Goal: Task Accomplishment & Management: Use online tool/utility

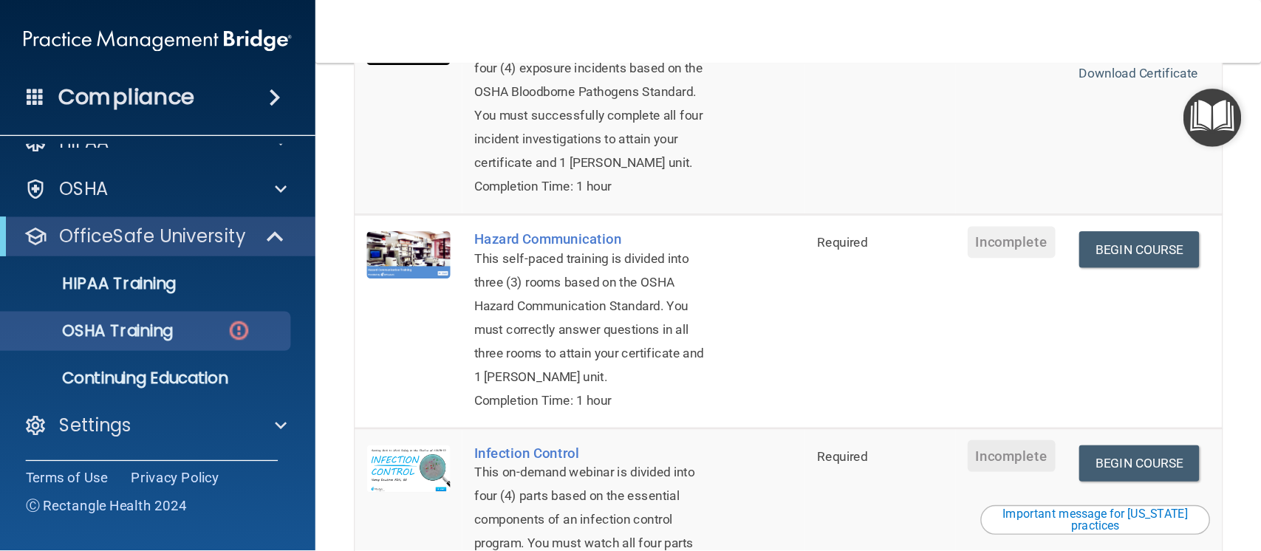
scroll to position [225, 0]
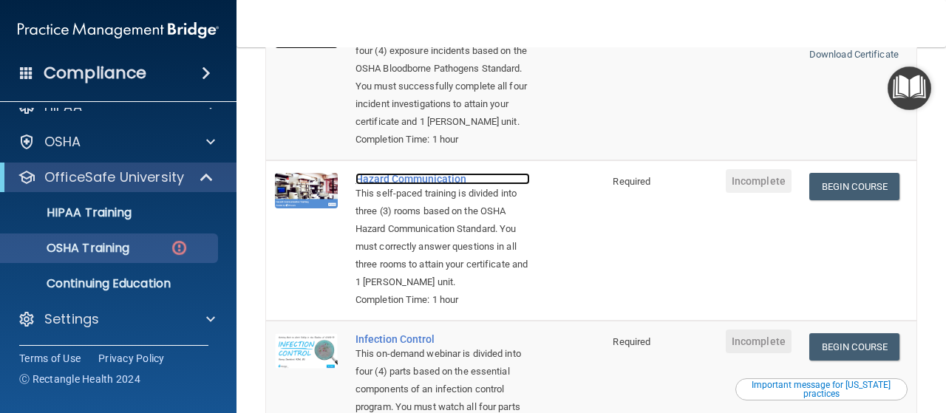
click at [418, 179] on div "Hazard Communication" at bounding box center [442, 179] width 174 height 12
click at [847, 191] on link "Begin Course" at bounding box center [854, 186] width 90 height 27
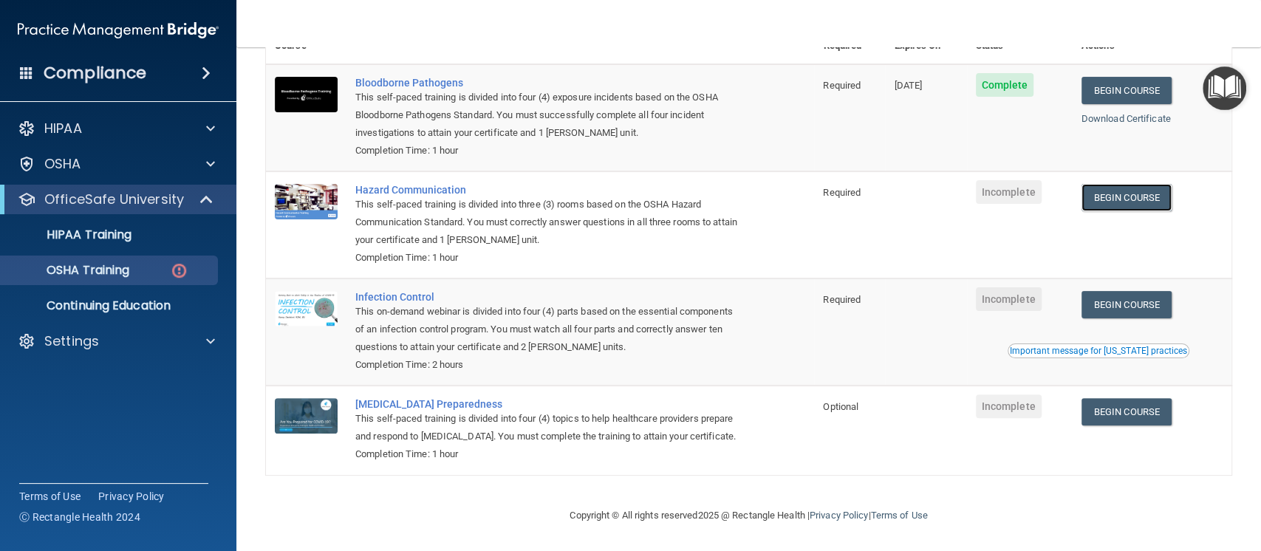
scroll to position [163, 0]
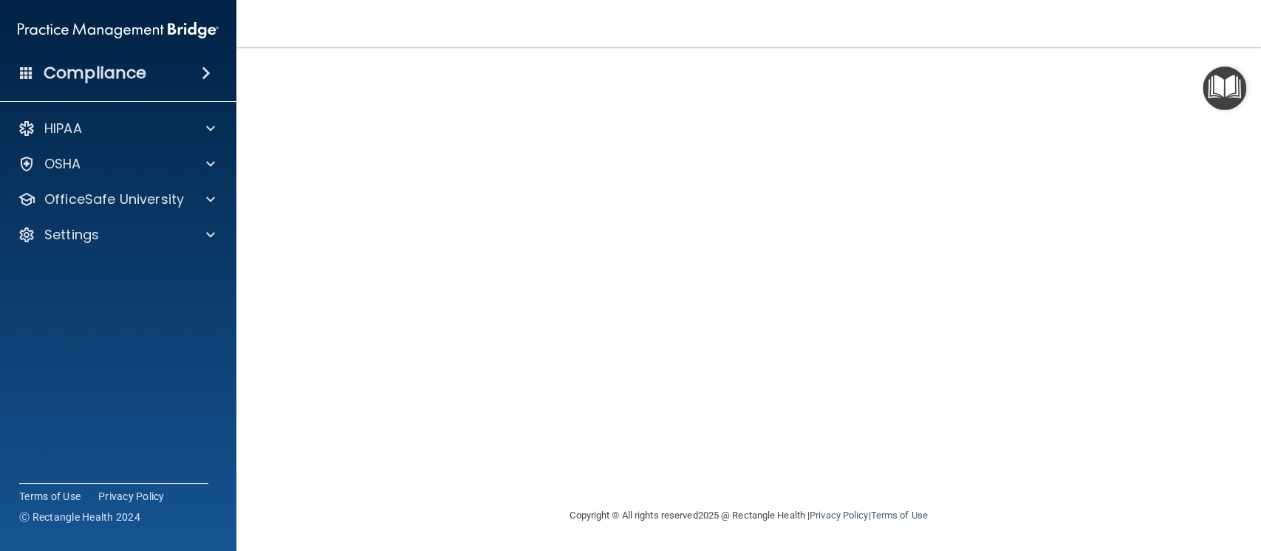
scroll to position [4, 0]
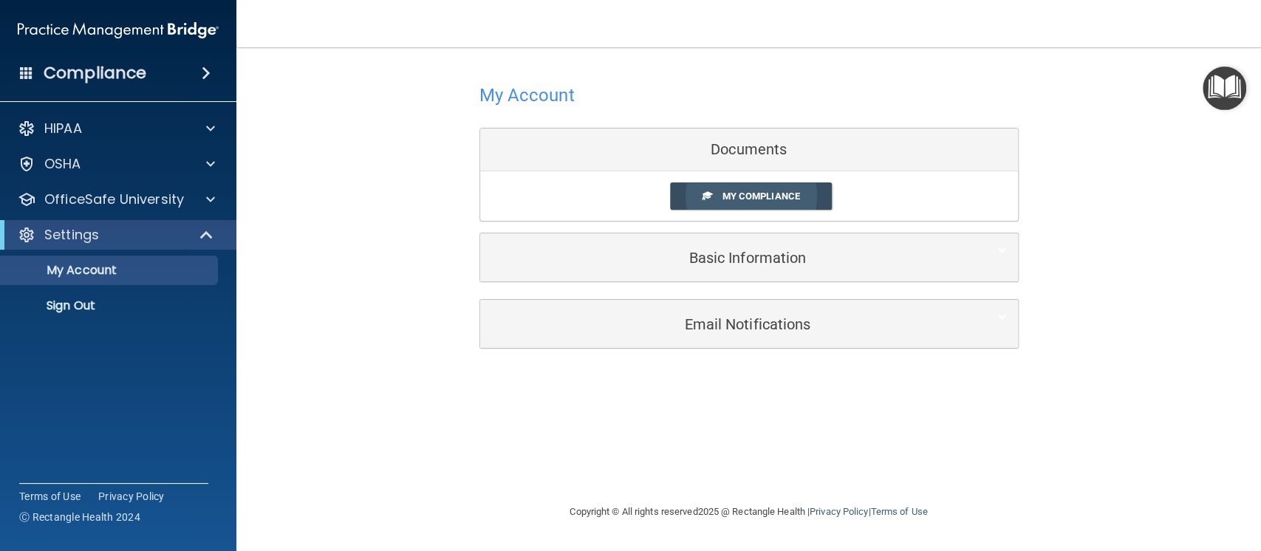
click at [756, 197] on span "My Compliance" at bounding box center [761, 196] width 78 height 11
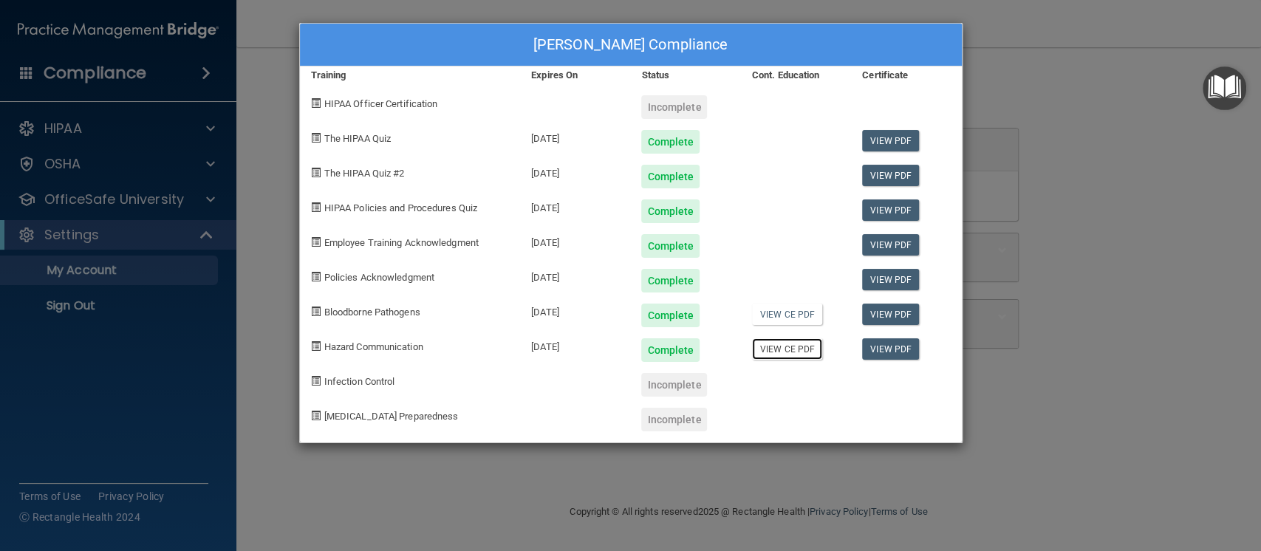
click at [786, 349] on link "View CE PDF" at bounding box center [787, 348] width 70 height 21
click at [945, 346] on div "Linda Nguyen's Compliance Training Expires On Status Cont. Education Certificat…" at bounding box center [630, 275] width 1261 height 551
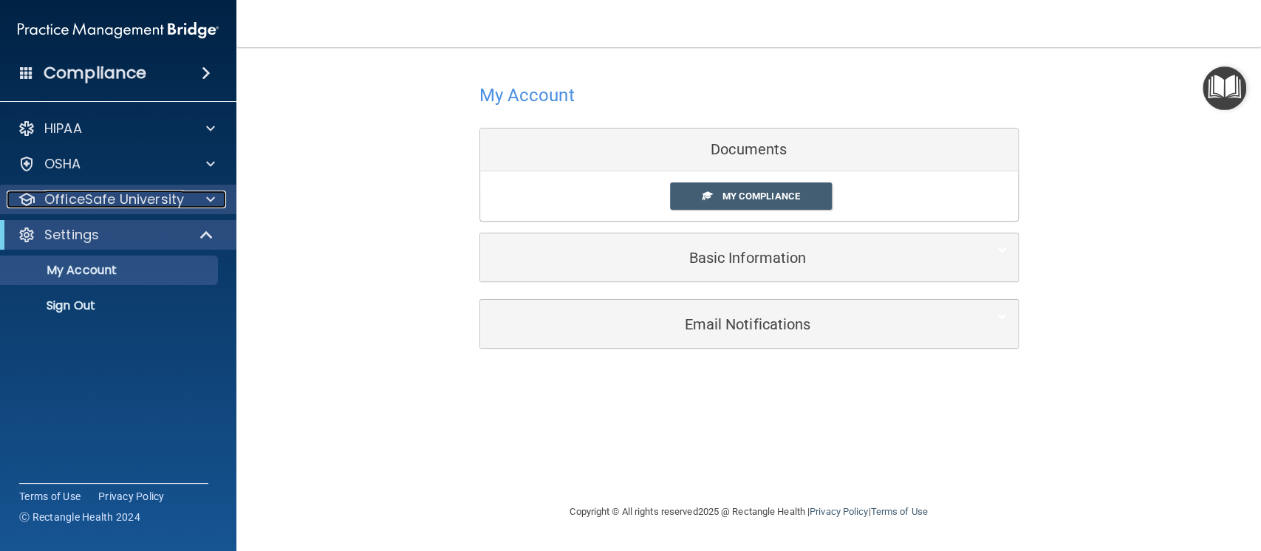
click at [163, 199] on p "OfficeSafe University" at bounding box center [114, 200] width 140 height 18
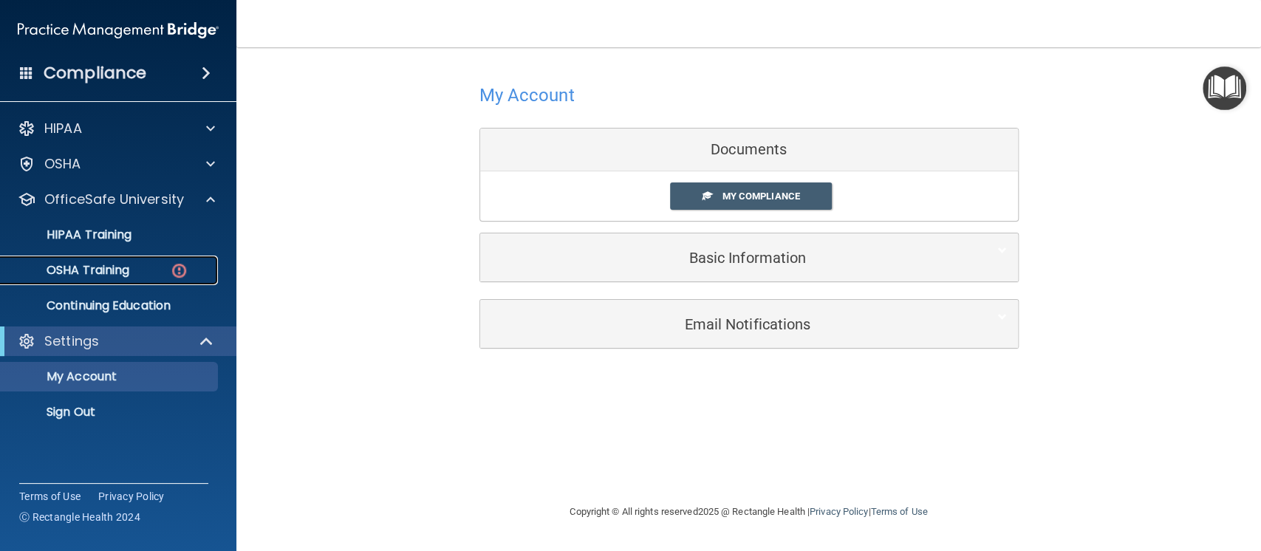
click at [134, 281] on link "OSHA Training" at bounding box center [101, 271] width 233 height 30
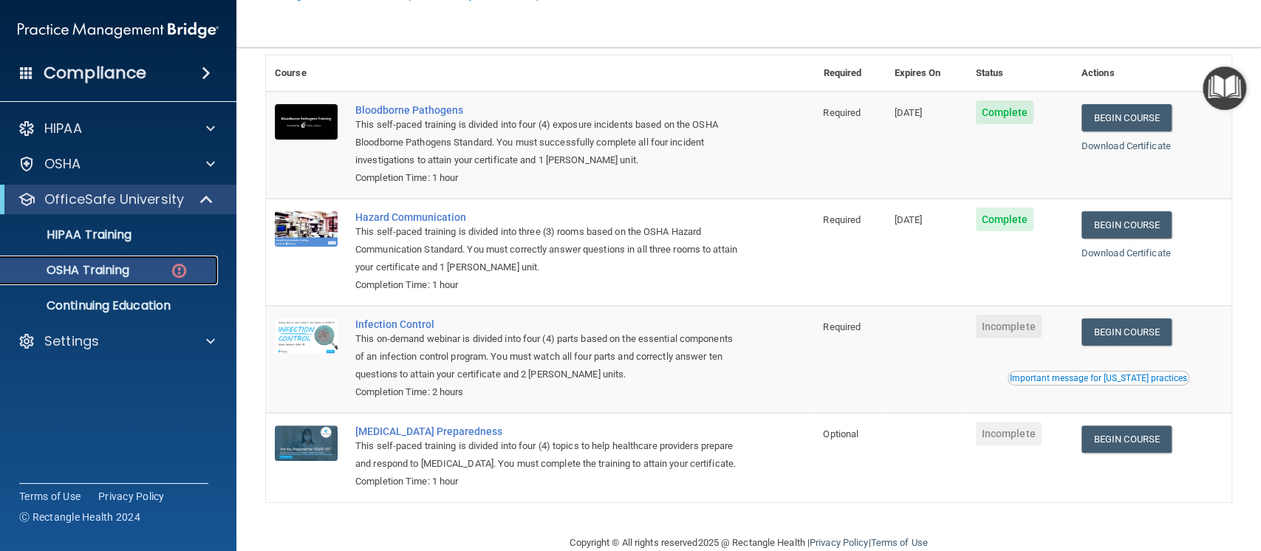
scroll to position [163, 0]
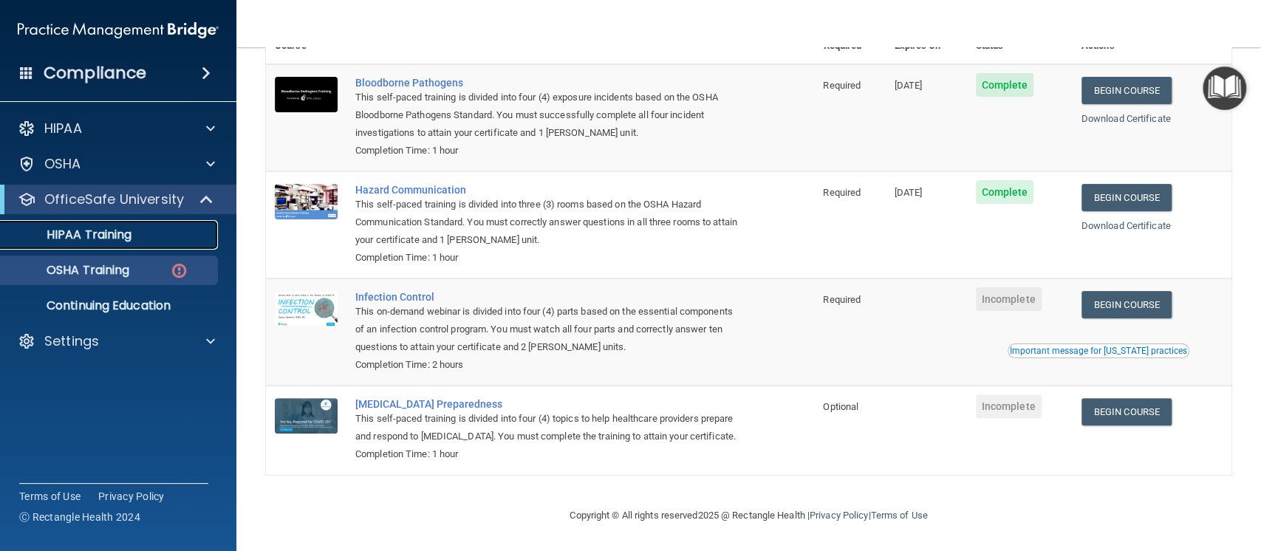
click at [118, 232] on p "HIPAA Training" at bounding box center [71, 235] width 122 height 15
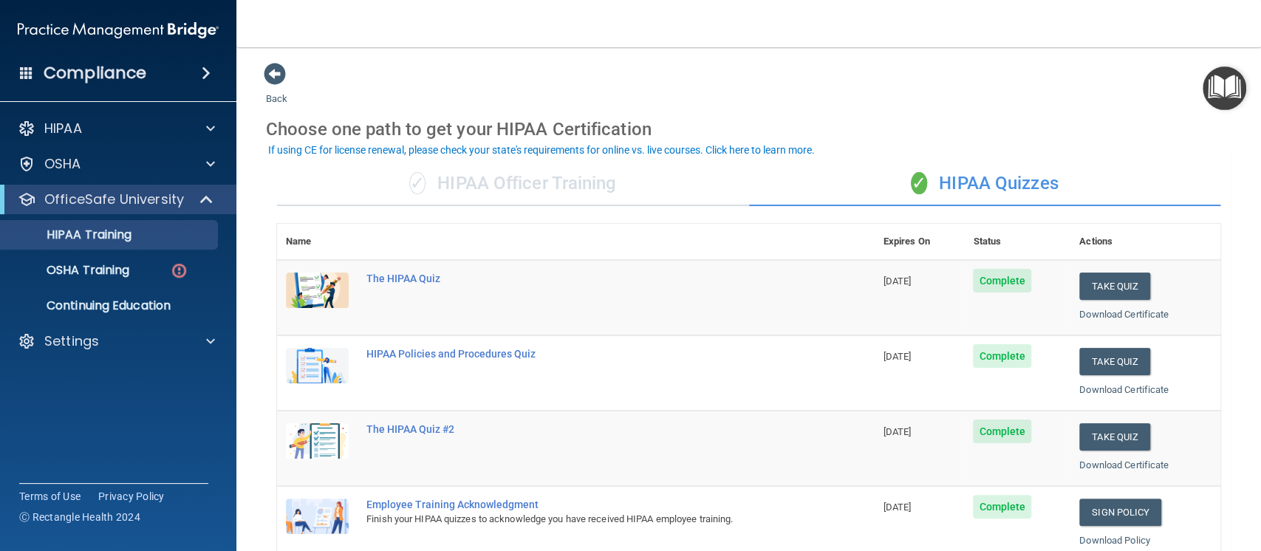
click at [516, 184] on div "✓ HIPAA Officer Training" at bounding box center [513, 184] width 472 height 44
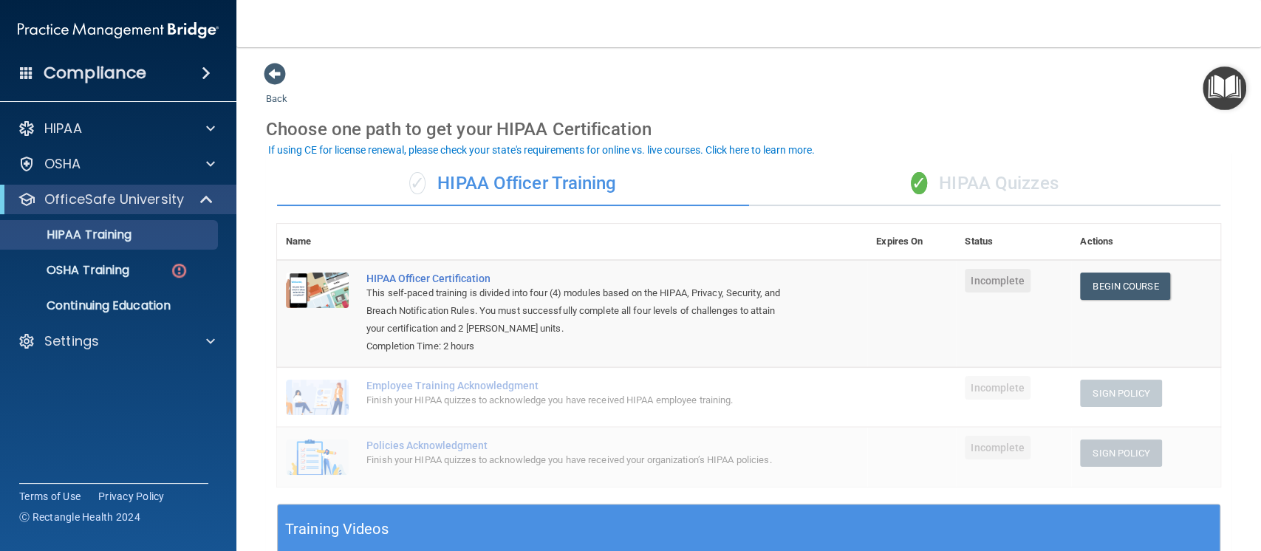
click at [945, 86] on img "Open Resource Center" at bounding box center [1225, 88] width 44 height 44
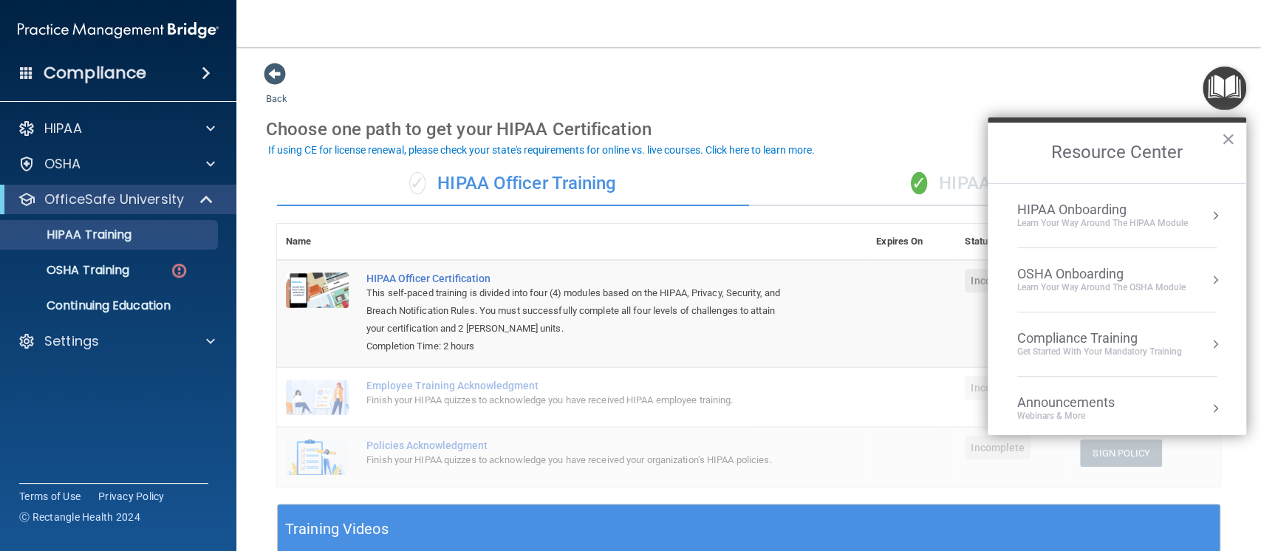
click at [945, 274] on div "OSHA Onboarding" at bounding box center [1101, 274] width 168 height 16
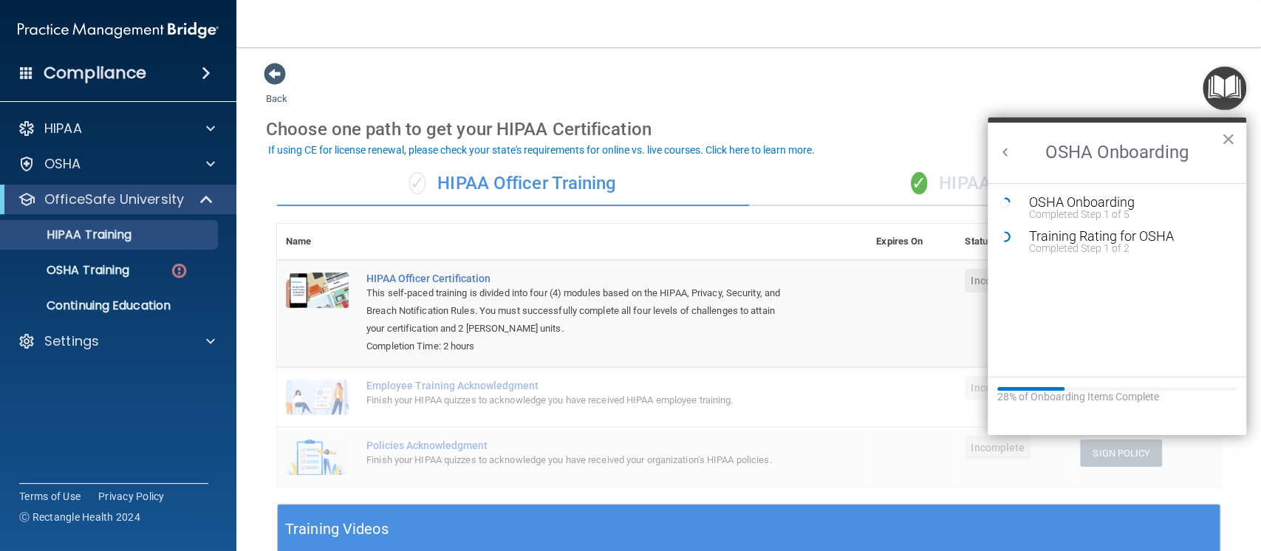
click at [945, 141] on button "×" at bounding box center [1228, 139] width 14 height 24
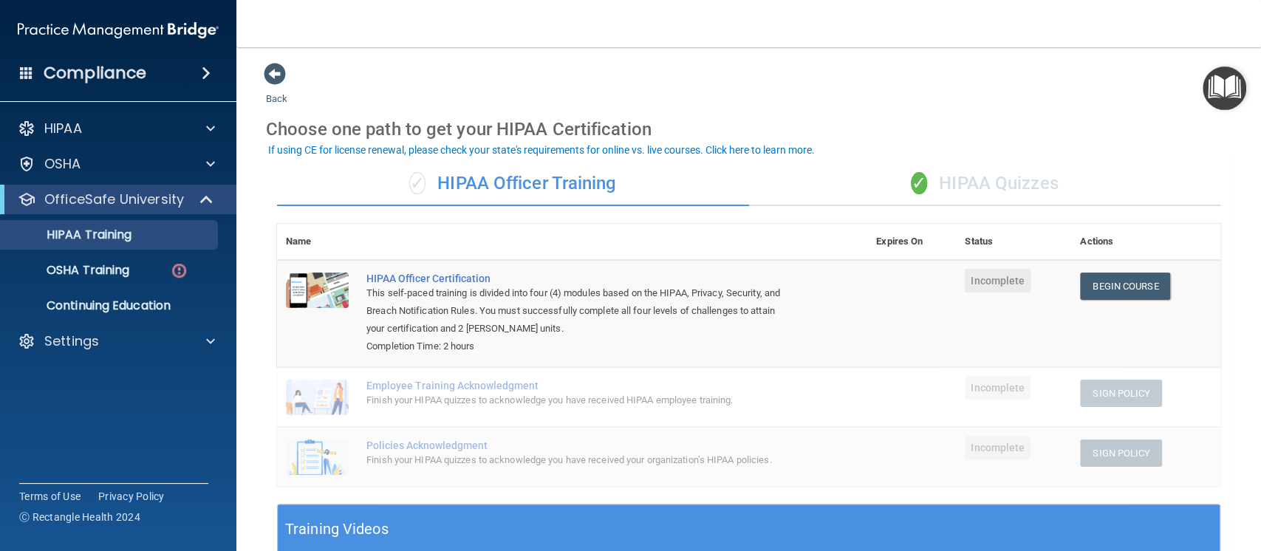
click at [945, 176] on div "✓ HIPAA Quizzes" at bounding box center [985, 184] width 472 height 44
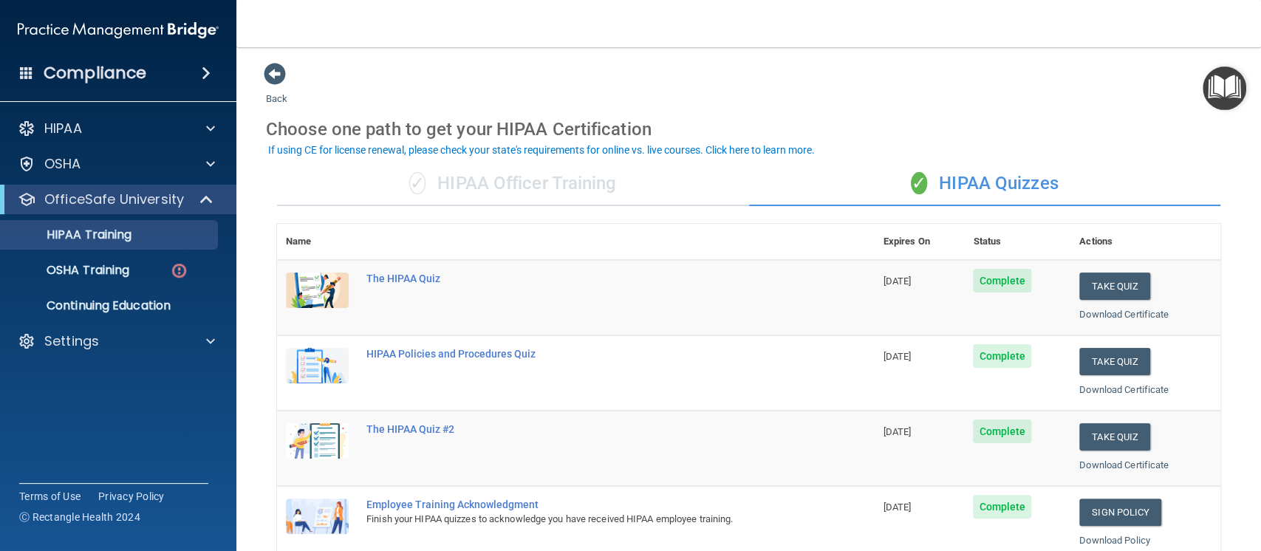
click at [420, 185] on span "✓" at bounding box center [417, 183] width 16 height 22
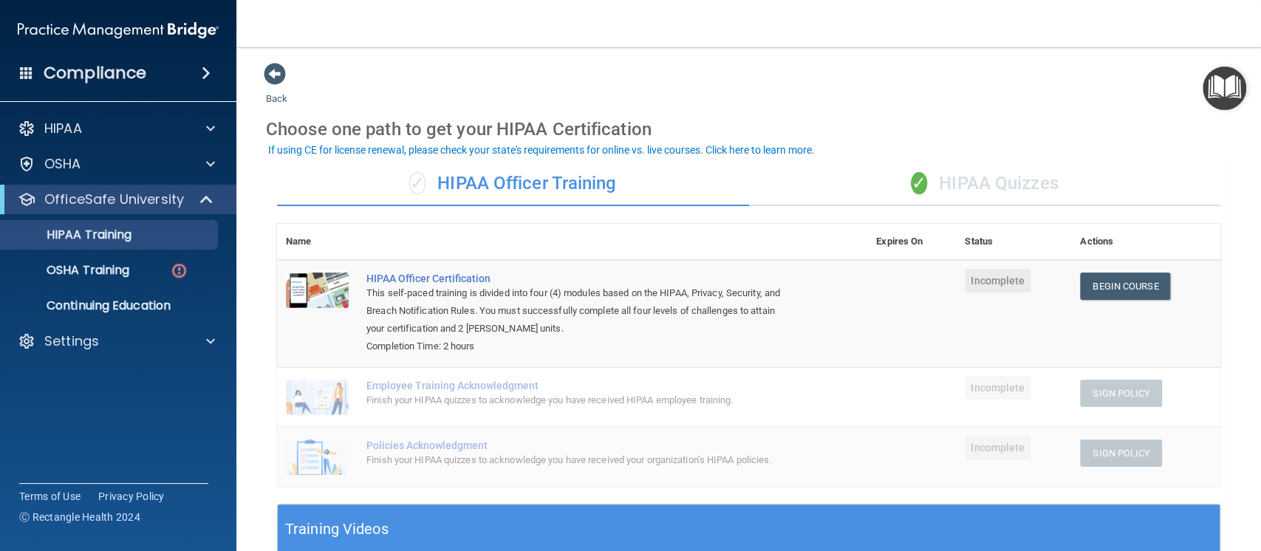
click at [921, 188] on div "✓ HIPAA Quizzes" at bounding box center [985, 184] width 472 height 44
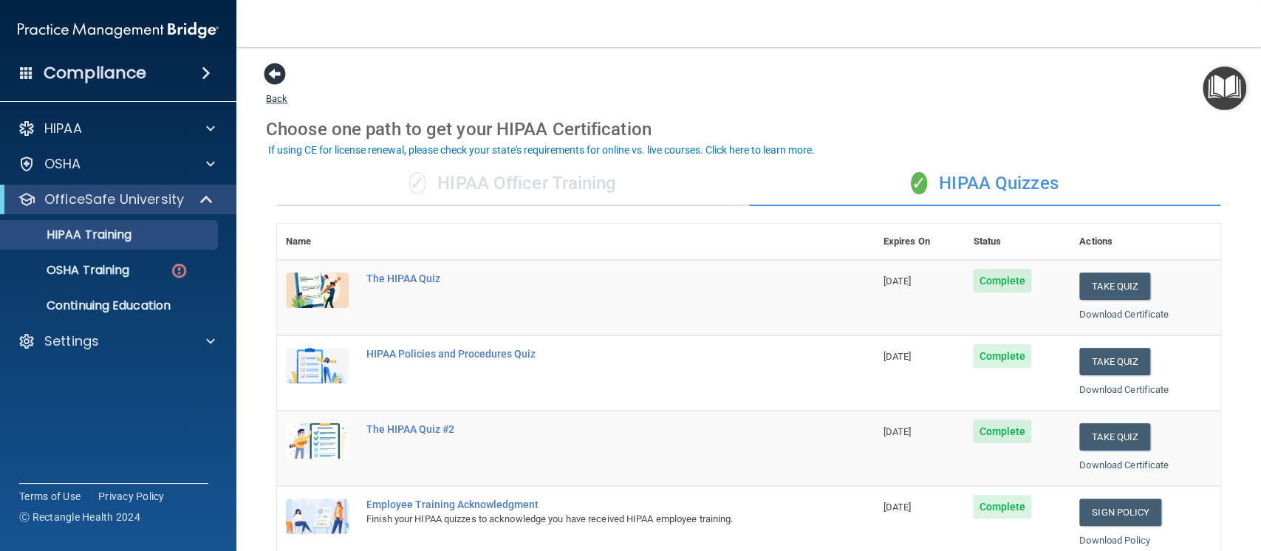
click at [276, 85] on span at bounding box center [275, 74] width 22 height 22
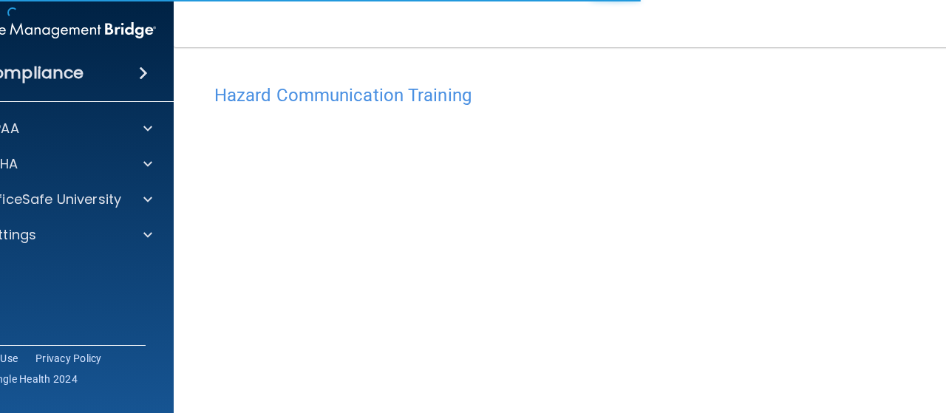
scroll to position [10, 0]
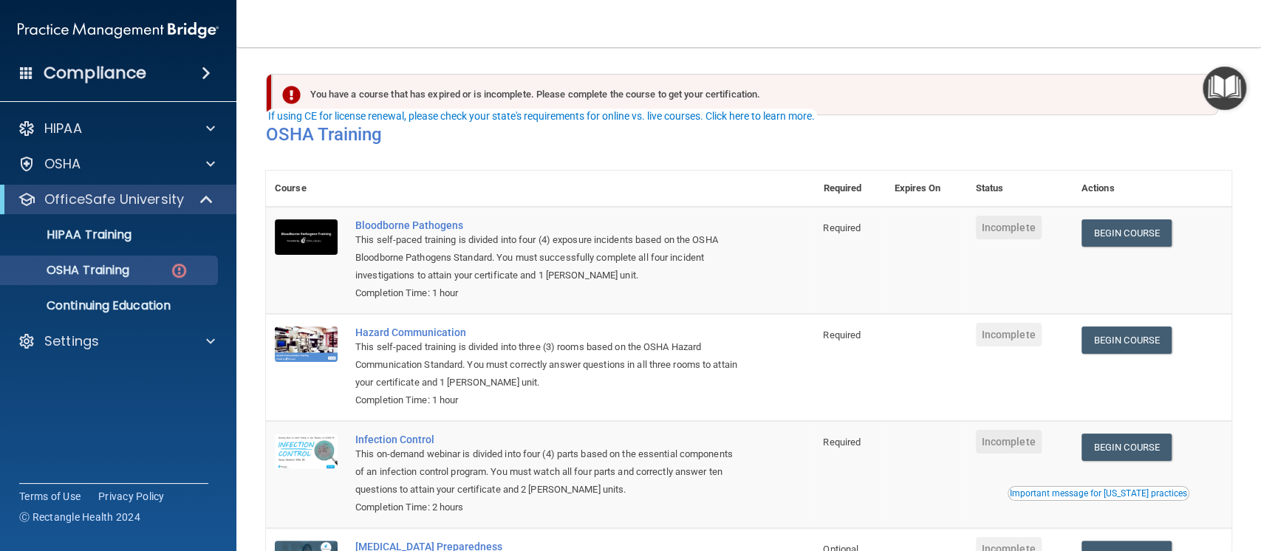
scroll to position [42, 0]
